Goal: Information Seeking & Learning: Learn about a topic

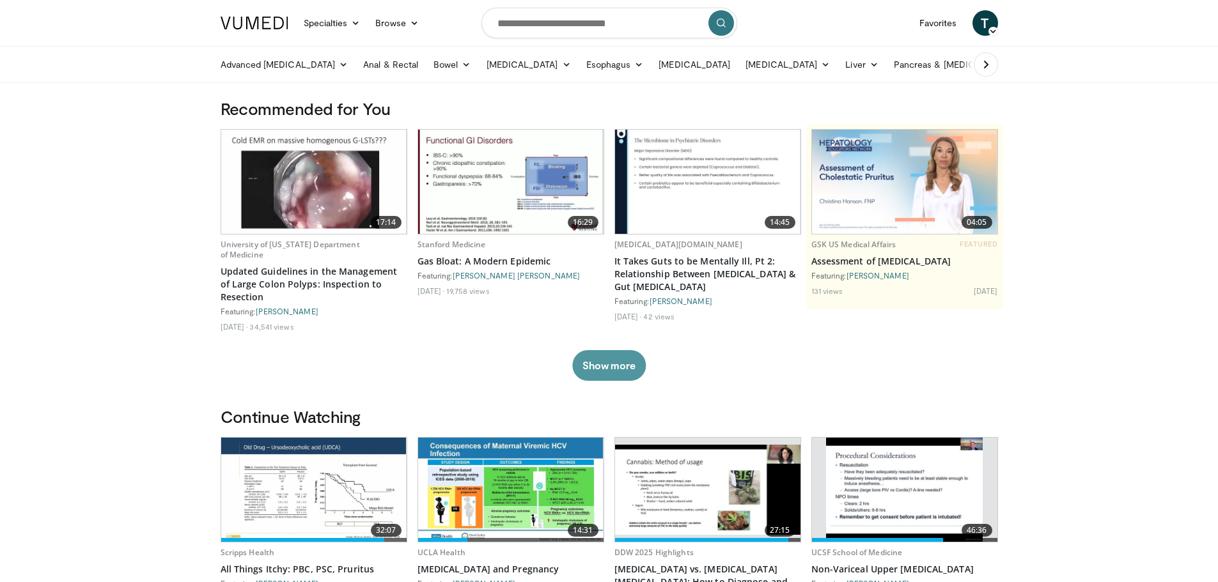
click at [638, 370] on button "Show more" at bounding box center [609, 365] width 74 height 31
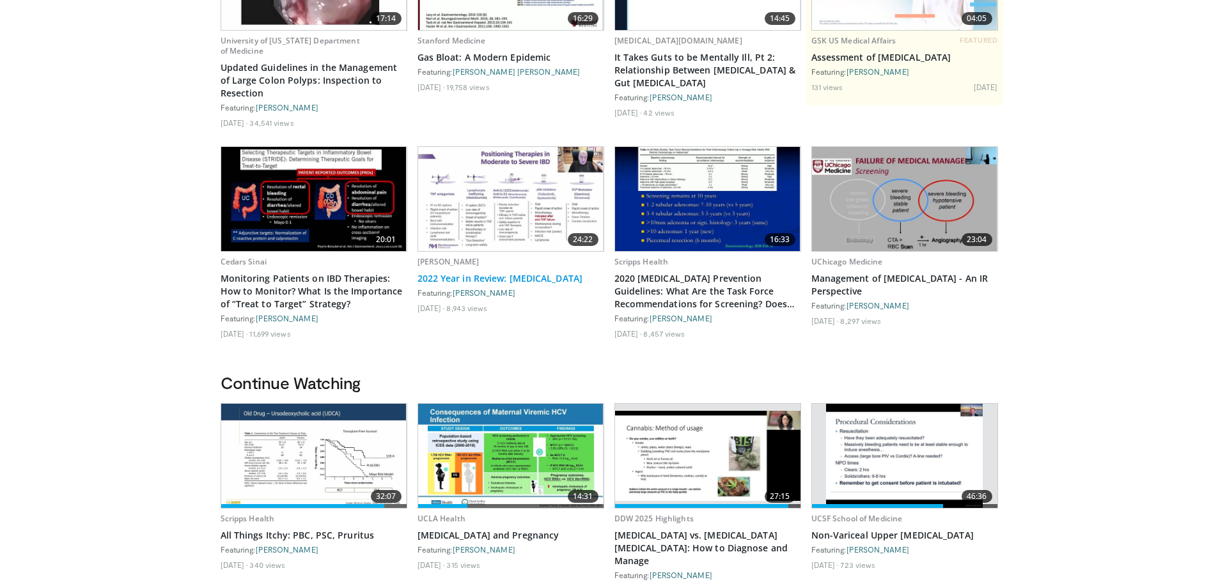
scroll to position [320, 0]
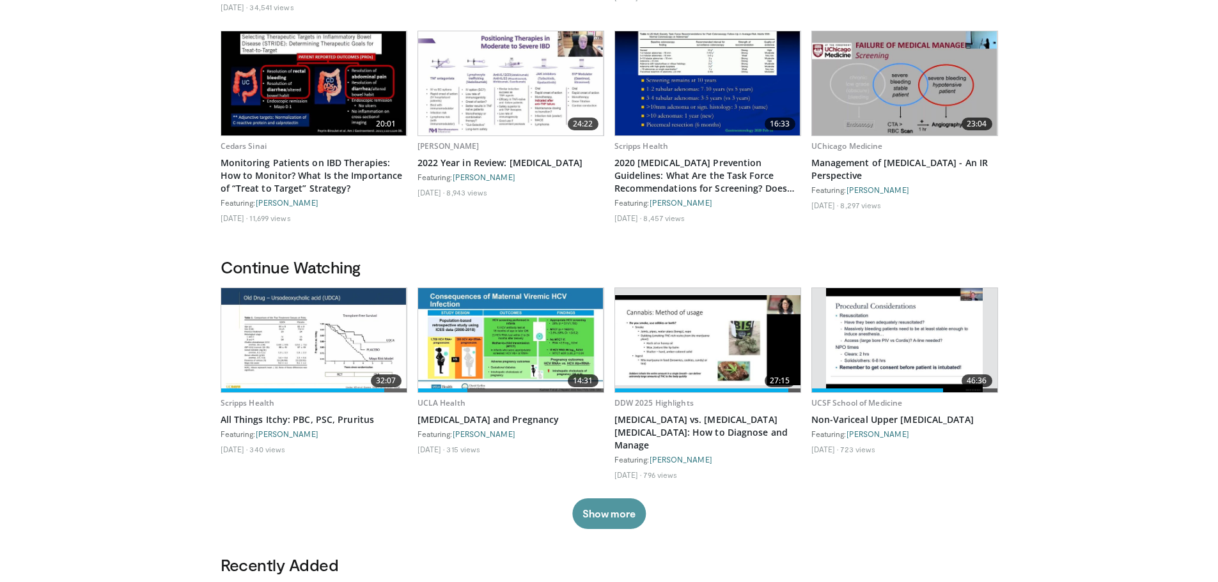
click at [602, 513] on button "Show more" at bounding box center [609, 514] width 74 height 31
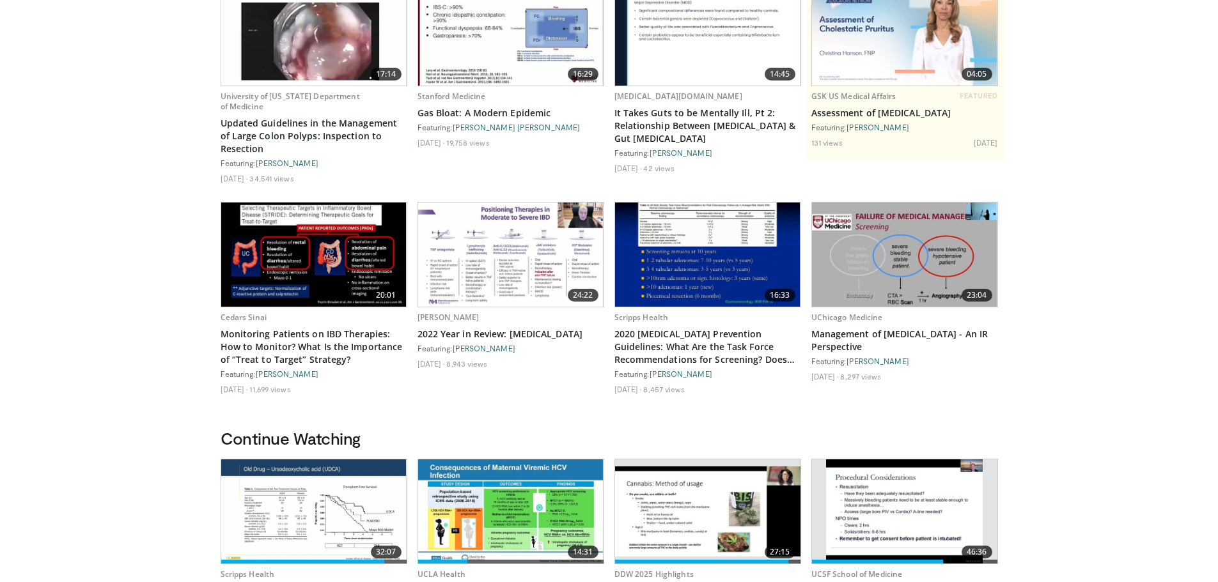
scroll to position [0, 0]
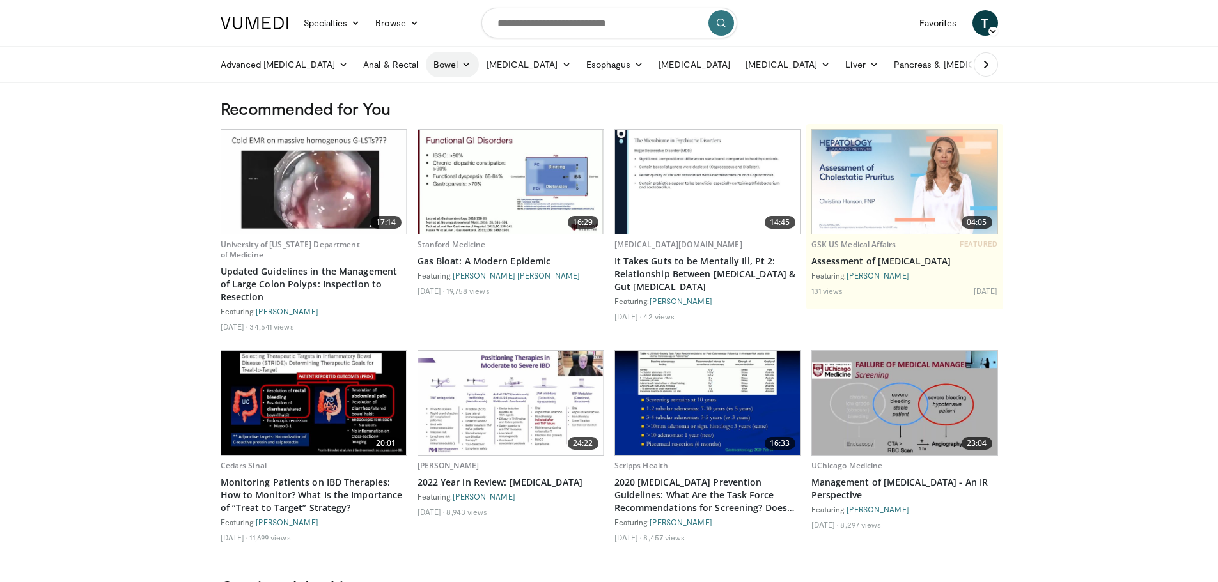
click at [426, 64] on link "Bowel" at bounding box center [452, 65] width 52 height 26
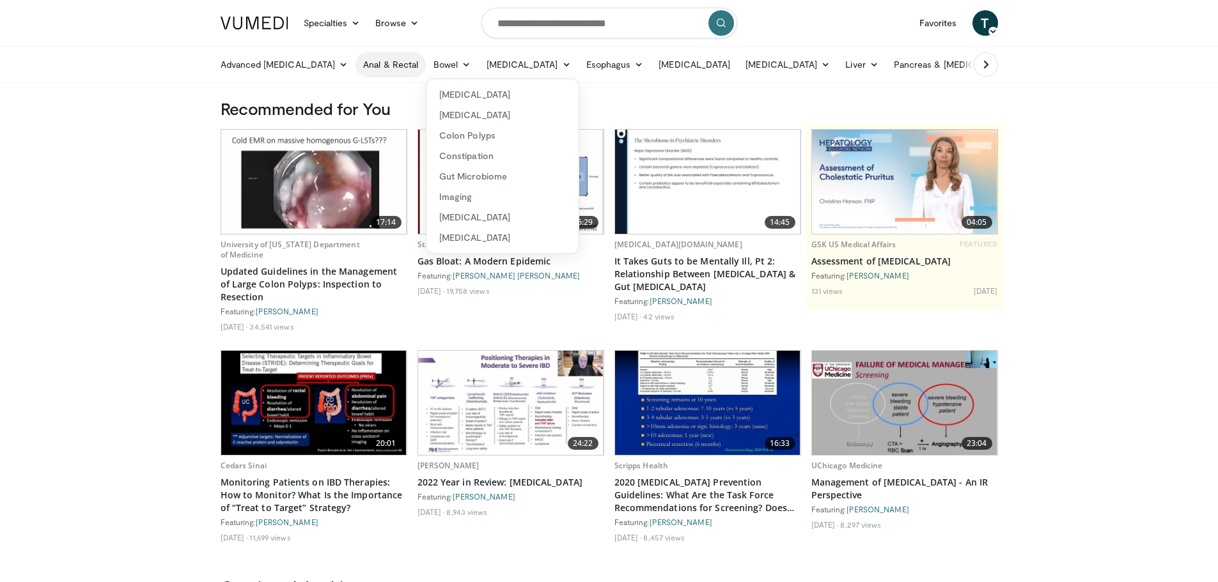
click at [356, 63] on link "Anal & Rectal" at bounding box center [391, 65] width 70 height 26
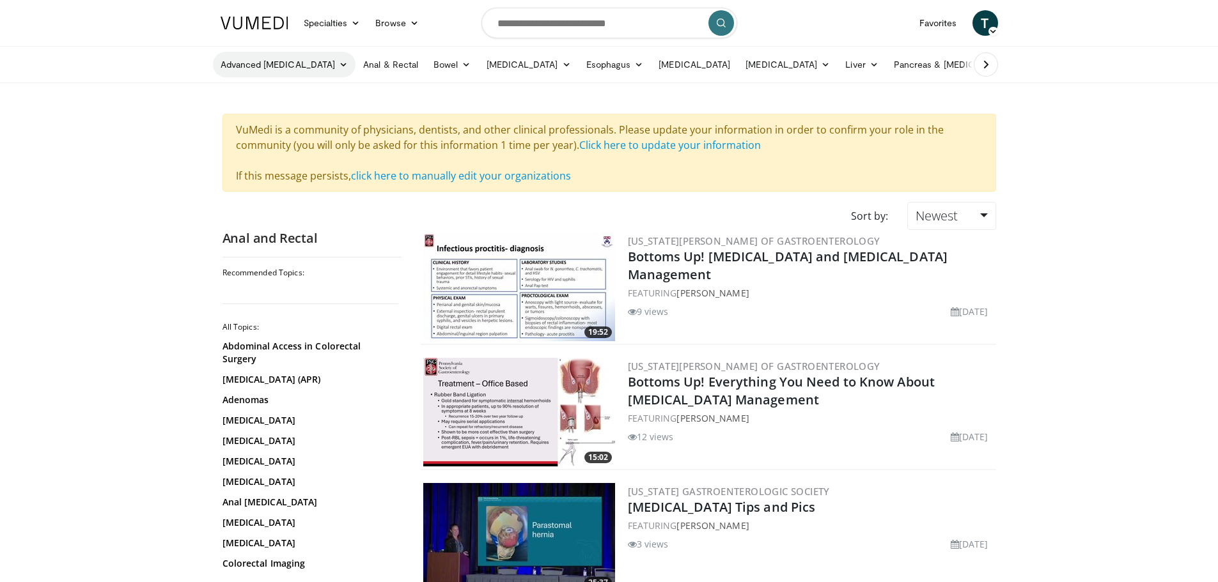
click at [290, 68] on link "Advanced [MEDICAL_DATA]" at bounding box center [284, 65] width 143 height 26
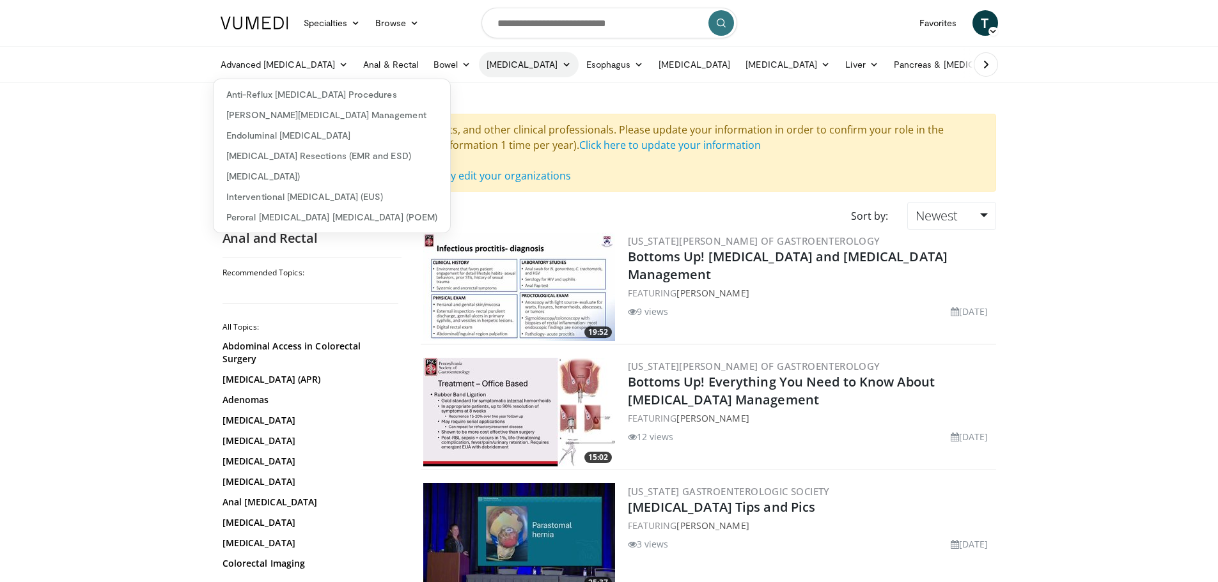
click at [501, 59] on link "[MEDICAL_DATA]" at bounding box center [529, 65] width 100 height 26
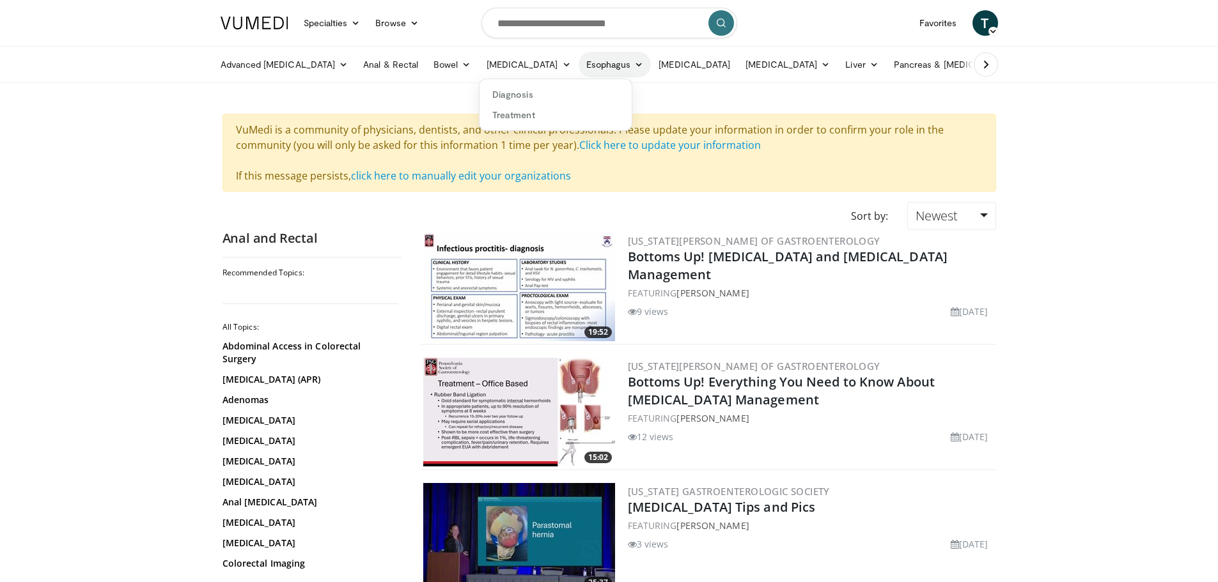
click at [579, 74] on link "Esophagus" at bounding box center [615, 65] width 73 height 26
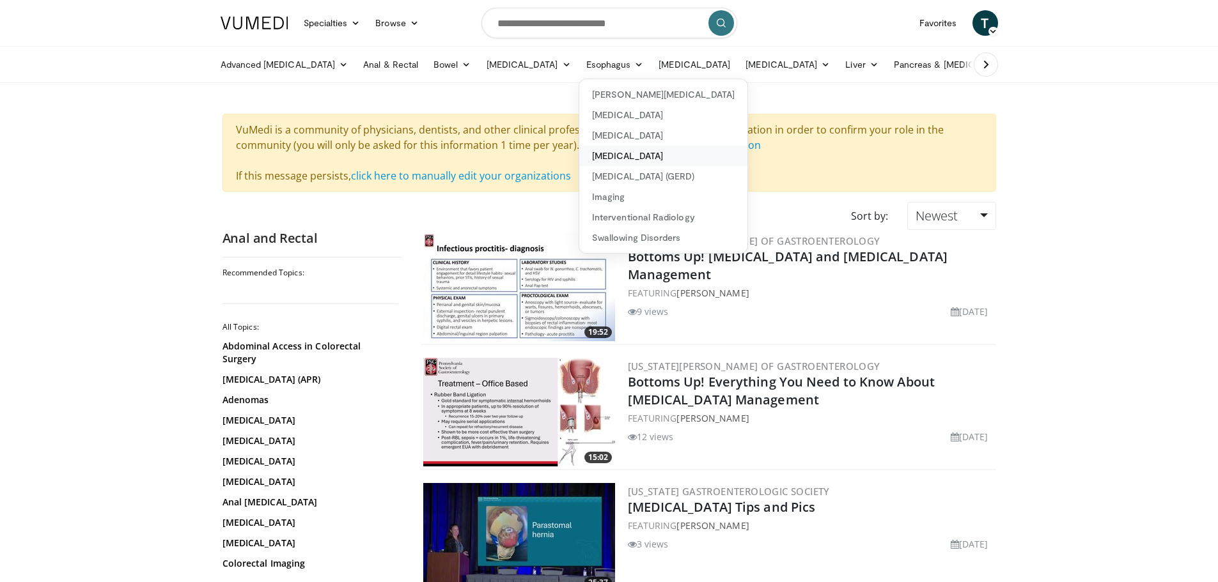
click at [611, 155] on link "[MEDICAL_DATA]" at bounding box center [663, 156] width 168 height 20
